Goal: Register for event/course

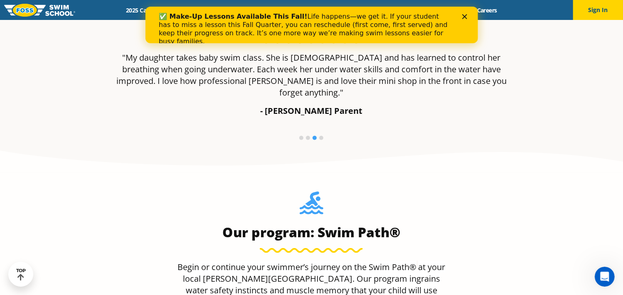
scroll to position [706, 0]
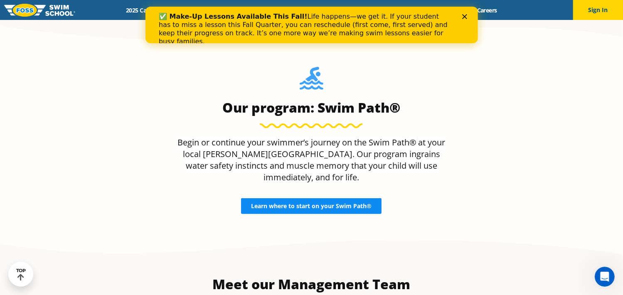
click at [305, 203] on span "Learn where to start on your Swim Path®" at bounding box center [311, 206] width 121 height 6
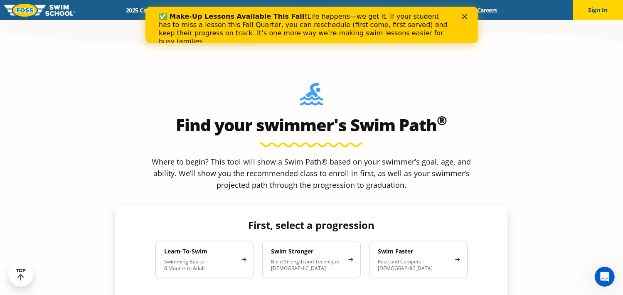
scroll to position [706, 0]
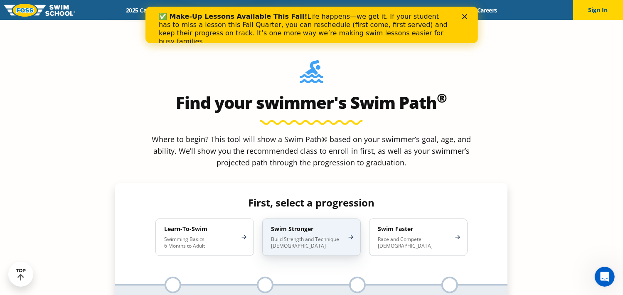
click at [295, 236] on p "Build Strength and Technique 5-13 Years Old" at bounding box center [307, 242] width 73 height 13
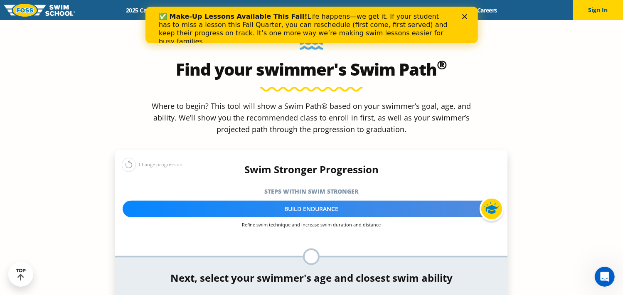
scroll to position [790, 0]
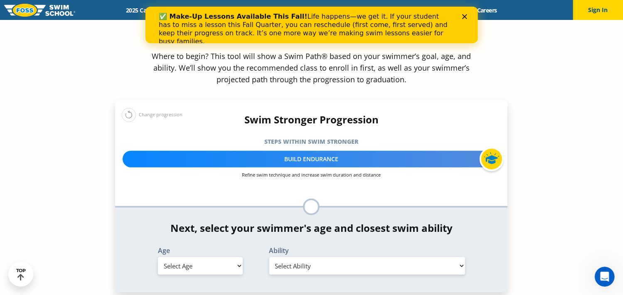
click at [239, 257] on select "Select Age 6 months - 1 year 1 year 2 years 3 years 4 years 5 years 6 years 7 y…" at bounding box center [200, 265] width 85 height 17
select select "12-years-"
click at [158, 257] on select "Select Age 6 months - 1 year 1 year 2 years 3 years 4 years 5 years 6 years 7 y…" at bounding box center [200, 265] width 85 height 17
click at [462, 257] on select "Select Ability First in-water experience When in the water, reliant on a life j…" at bounding box center [367, 265] width 196 height 17
select select "12-years--swims-each-stroke-front-crawl-and-backstroke-75-ft-and-breaststroke-b…"
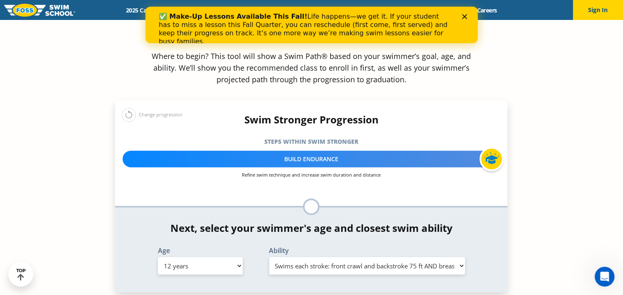
click at [269, 257] on select "Select Ability First in-water experience When in the water, reliant on a life j…" at bounding box center [367, 265] width 196 height 17
click at [460, 257] on select "Select Ability First in-water experience When in the water, reliant on a life j…" at bounding box center [367, 265] width 196 height 17
click at [269, 257] on select "Select Ability First in-water experience When in the water, reliant on a life j…" at bounding box center [367, 265] width 196 height 17
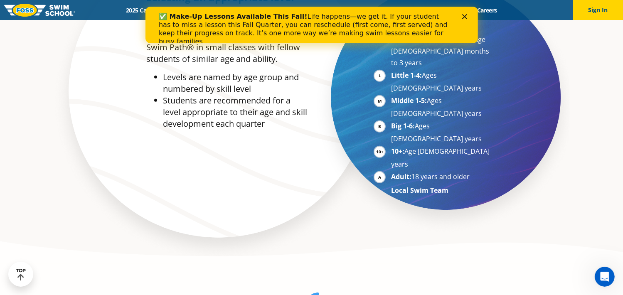
scroll to position [416, 0]
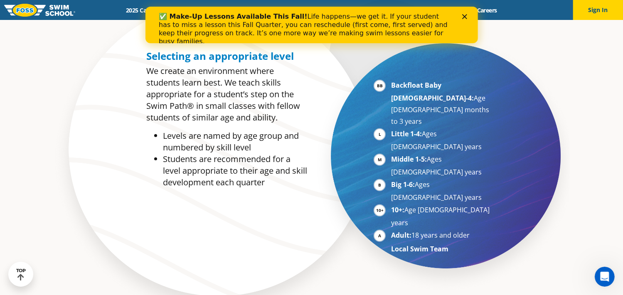
click at [391, 204] on li "10+: Age 10-17 years" at bounding box center [442, 216] width 102 height 25
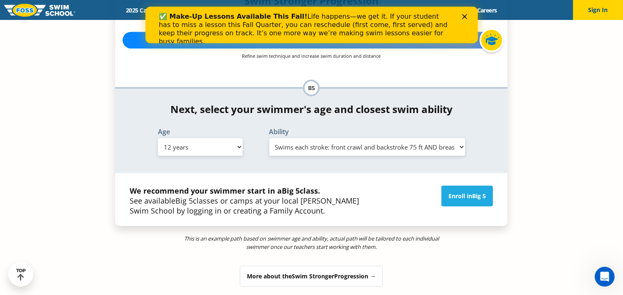
scroll to position [914, 0]
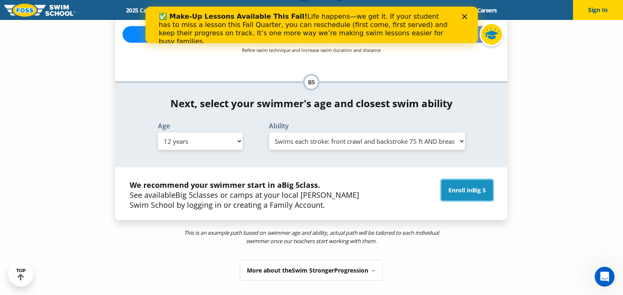
click at [455, 180] on link "Enroll in Big 5" at bounding box center [467, 190] width 52 height 21
